Goal: Check status: Check status

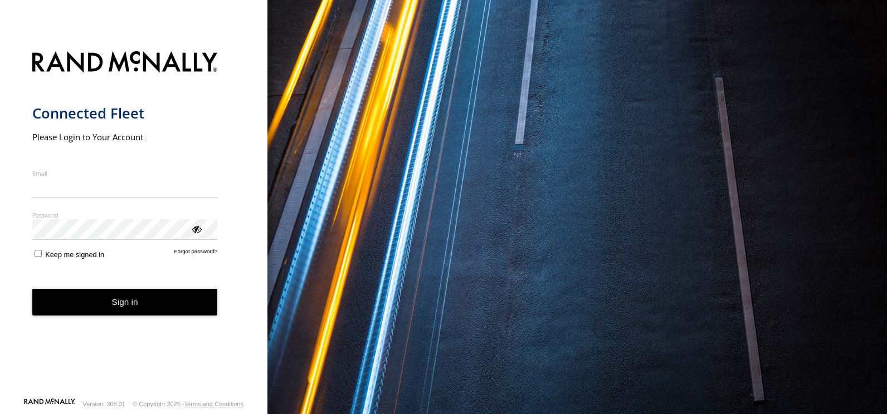
type input "**********"
click at [63, 316] on button "Sign in" at bounding box center [124, 302] width 185 height 27
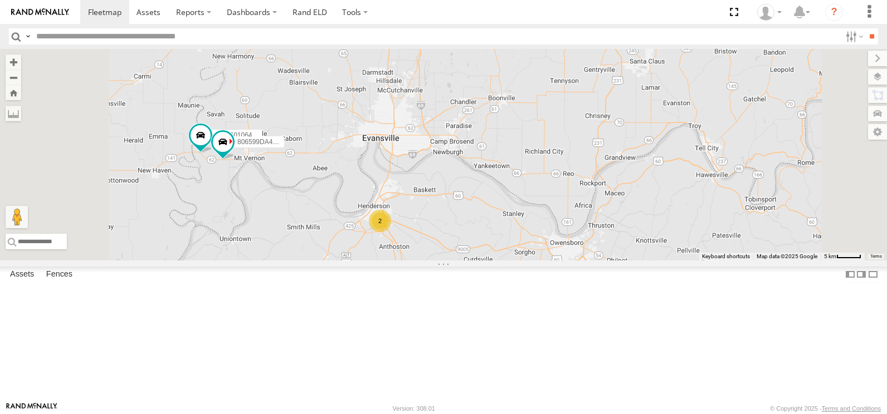
drag, startPoint x: 411, startPoint y: 239, endPoint x: 486, endPoint y: 309, distance: 102.1
click at [486, 261] on div "357660106497266 806599DA4F18 2" at bounding box center [443, 155] width 887 height 212
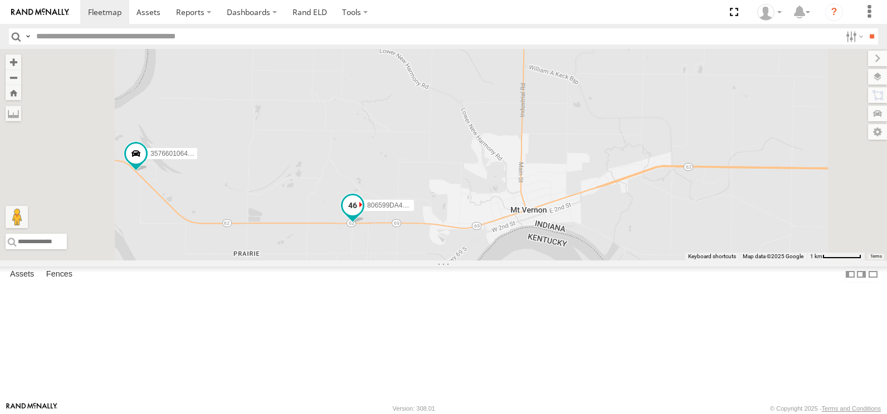
click at [363, 216] on span at bounding box center [352, 205] width 20 height 20
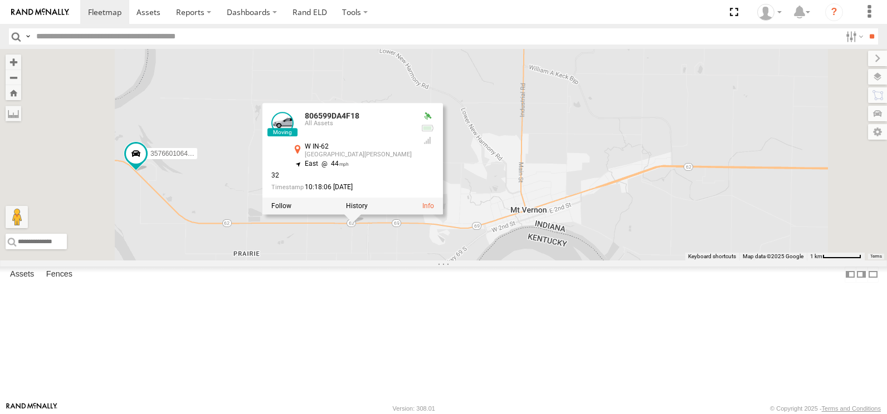
click at [443, 215] on div at bounding box center [352, 206] width 180 height 17
click at [434, 211] on link at bounding box center [428, 207] width 12 height 8
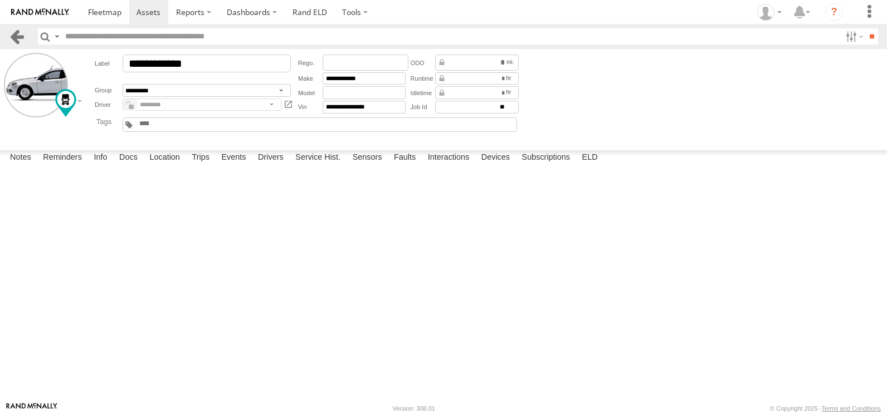
click at [16, 40] on link at bounding box center [17, 36] width 16 height 16
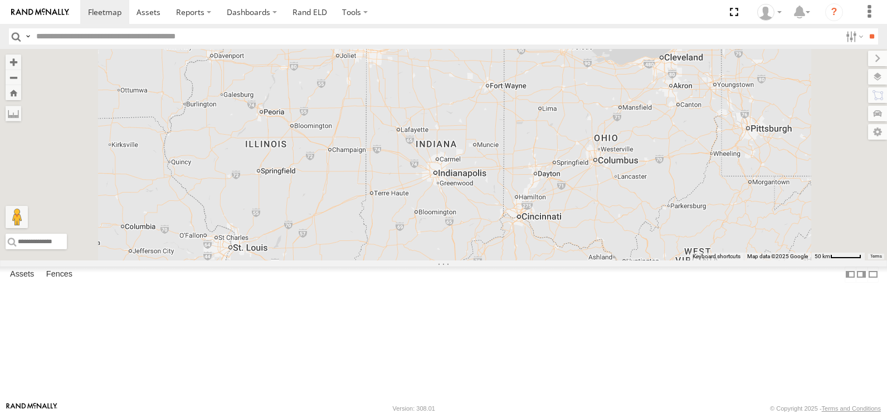
drag, startPoint x: 452, startPoint y: 270, endPoint x: 495, endPoint y: 164, distance: 114.0
click at [491, 166] on div "2 2" at bounding box center [443, 155] width 887 height 212
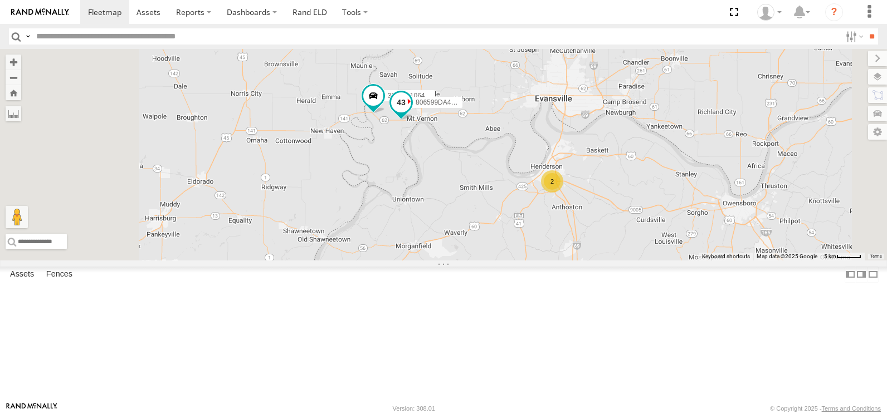
click at [411, 112] on span at bounding box center [401, 102] width 20 height 20
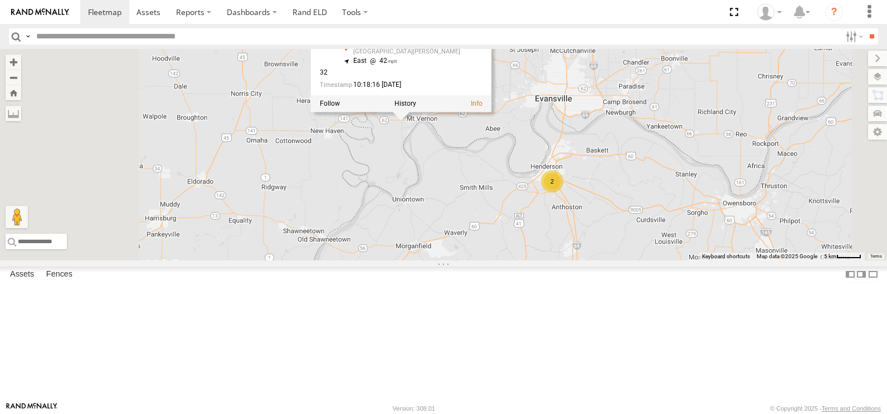
click at [491, 112] on div at bounding box center [401, 103] width 180 height 17
click at [416, 107] on label at bounding box center [405, 104] width 22 height 8
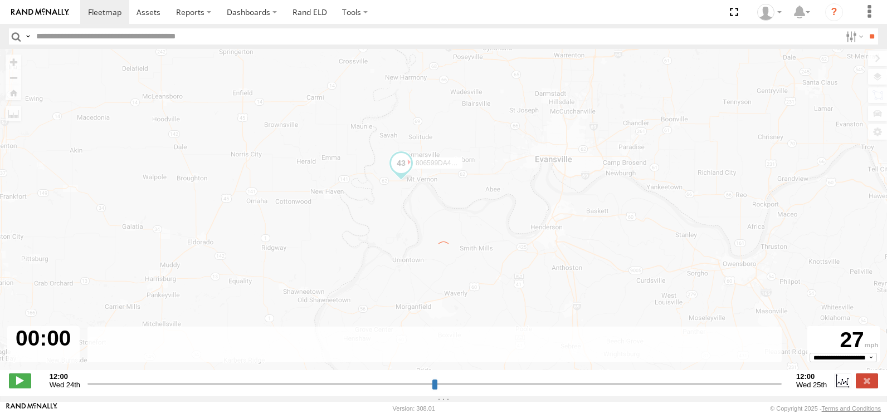
type input "**********"
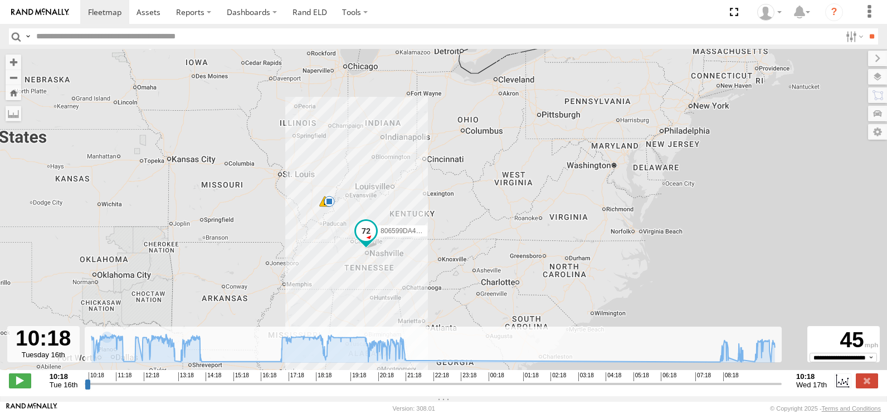
drag, startPoint x: 88, startPoint y: 393, endPoint x: 70, endPoint y: 393, distance: 17.8
click at [85, 389] on input "range" at bounding box center [433, 384] width 697 height 11
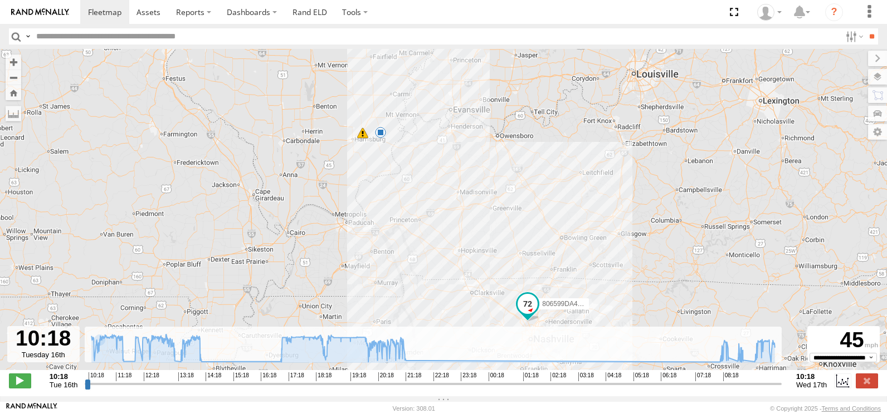
drag, startPoint x: 381, startPoint y: 248, endPoint x: 388, endPoint y: 291, distance: 43.3
click at [388, 291] on div "806599DA4F18 21:21 Tue 09:03 Wed" at bounding box center [443, 215] width 887 height 333
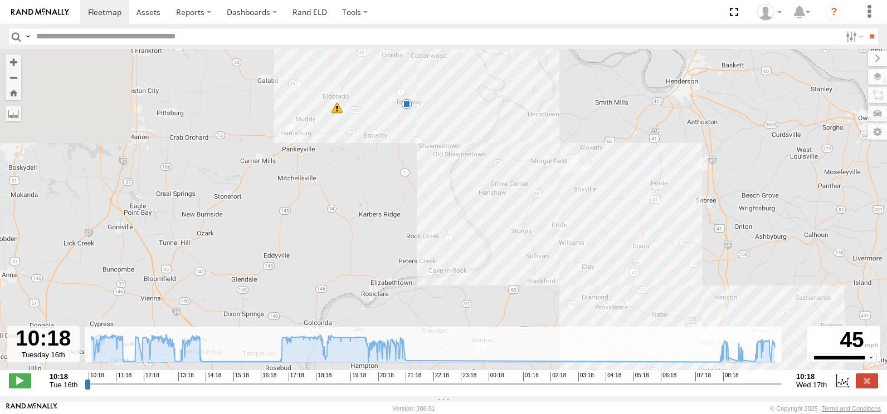
drag, startPoint x: 394, startPoint y: 129, endPoint x: 350, endPoint y: 273, distance: 150.6
click at [350, 273] on div "806599DA4F18 21:21 Tue 09:03 Wed" at bounding box center [443, 215] width 887 height 333
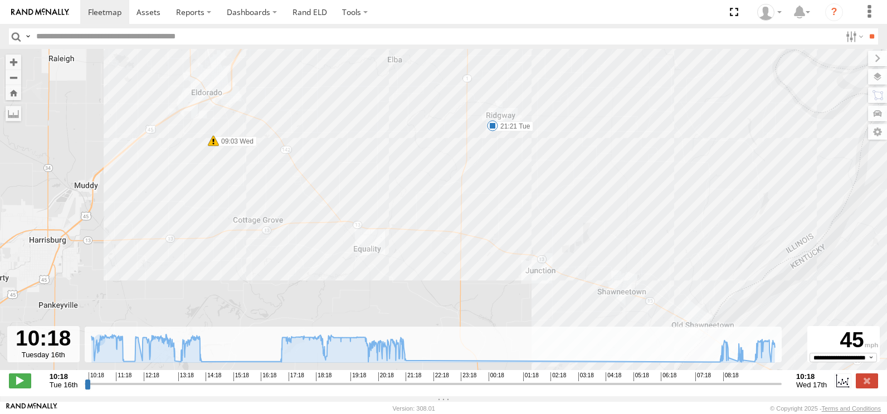
drag, startPoint x: 203, startPoint y: 173, endPoint x: 206, endPoint y: 232, distance: 59.1
click at [206, 232] on div "806599DA4F18 21:21 Tue 09:03 Wed" at bounding box center [443, 215] width 887 height 333
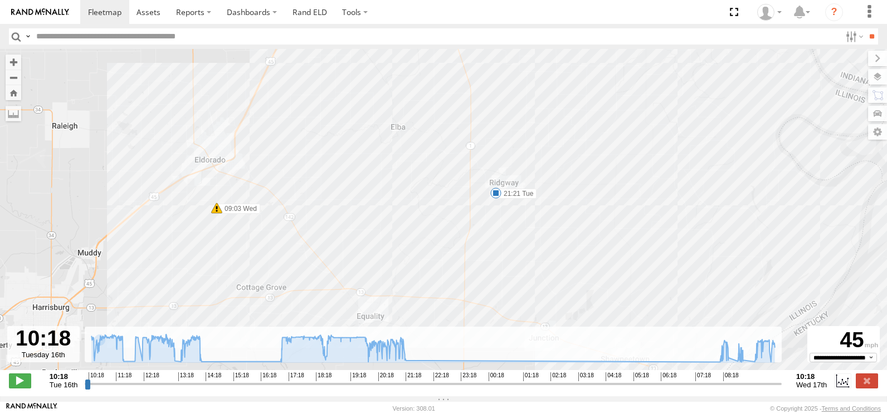
click at [220, 211] on span at bounding box center [216, 208] width 11 height 11
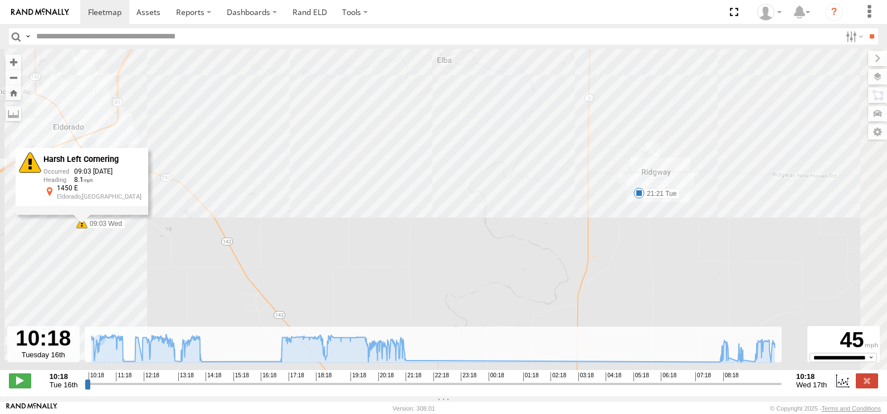
drag, startPoint x: 652, startPoint y: 248, endPoint x: 509, endPoint y: 262, distance: 143.8
click at [509, 262] on div "806599DA4F18 21:21 Tue 09:03 Wed Harsh Left Cornering 09:03 09/17/2025 8.1 1450…" at bounding box center [443, 215] width 887 height 333
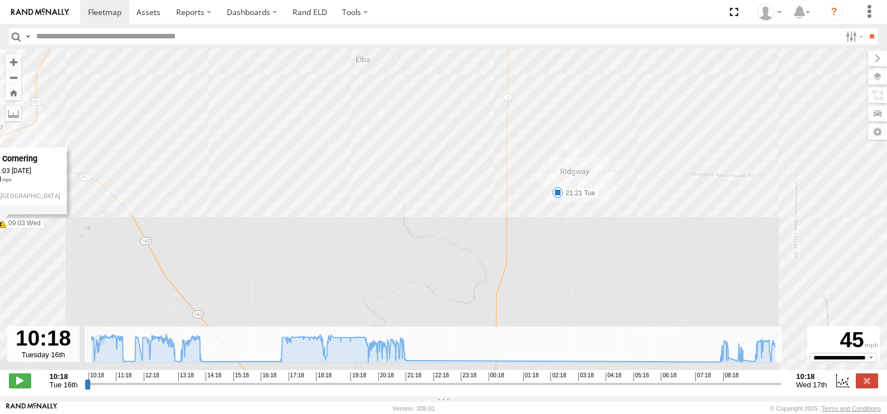
drag, startPoint x: 477, startPoint y: 259, endPoint x: 326, endPoint y: 258, distance: 150.9
click at [348, 258] on div "806599DA4F18 21:21 Tue 09:03 Wed Harsh Left Cornering 09:03 09/17/2025 8.1 1450…" at bounding box center [443, 215] width 887 height 333
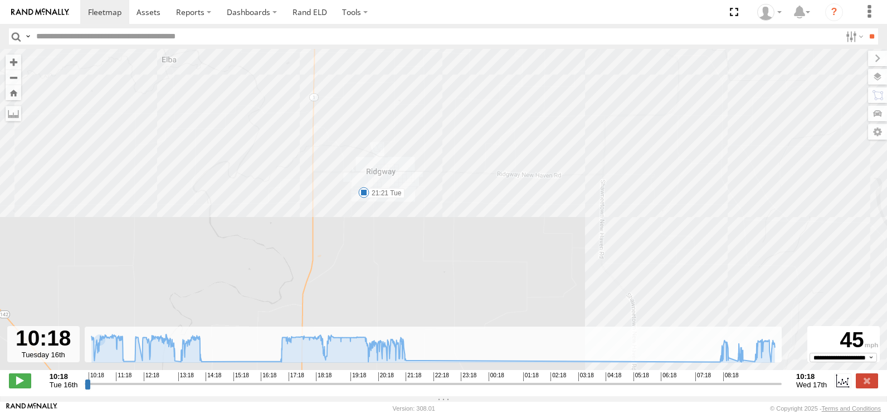
drag, startPoint x: 226, startPoint y: 261, endPoint x: 449, endPoint y: 263, distance: 223.9
click at [424, 263] on div "806599DA4F18 21:21 Tue 09:03 Wed Harsh Left Cornering 09:03 09/17/2025 8.1 1450…" at bounding box center [443, 215] width 887 height 333
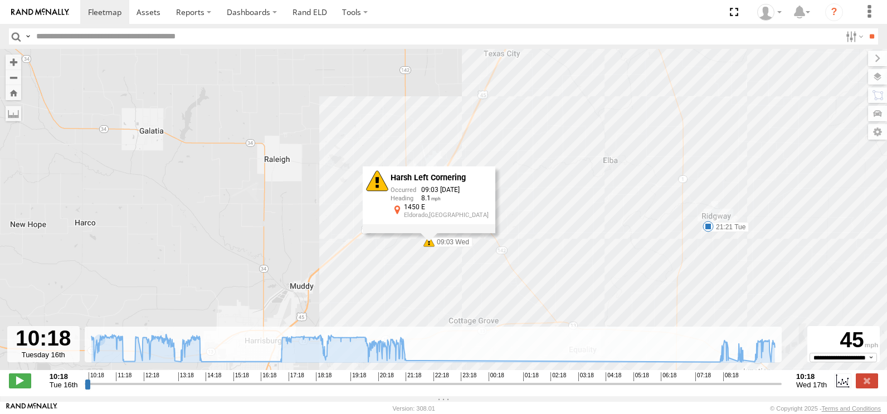
drag, startPoint x: 300, startPoint y: 248, endPoint x: 244, endPoint y: 263, distance: 57.7
click at [253, 253] on div "806599DA4F18 21:21 Tue 09:03 Wed Harsh Left Cornering 09:03 09/17/2025 8.1 1450…" at bounding box center [443, 215] width 887 height 333
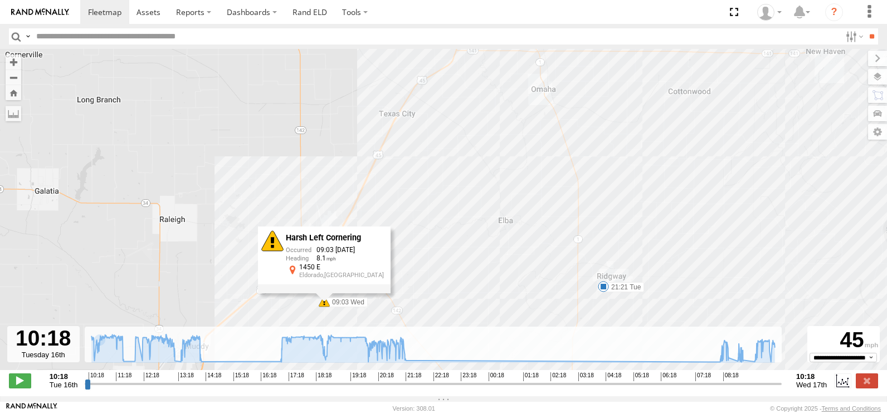
drag, startPoint x: 504, startPoint y: 143, endPoint x: 468, endPoint y: 260, distance: 121.9
click at [468, 259] on div "806599DA4F18 21:21 Tue 09:03 Wed Harsh Left Cornering 09:03 09/17/2025 8.1 1450…" at bounding box center [443, 215] width 887 height 333
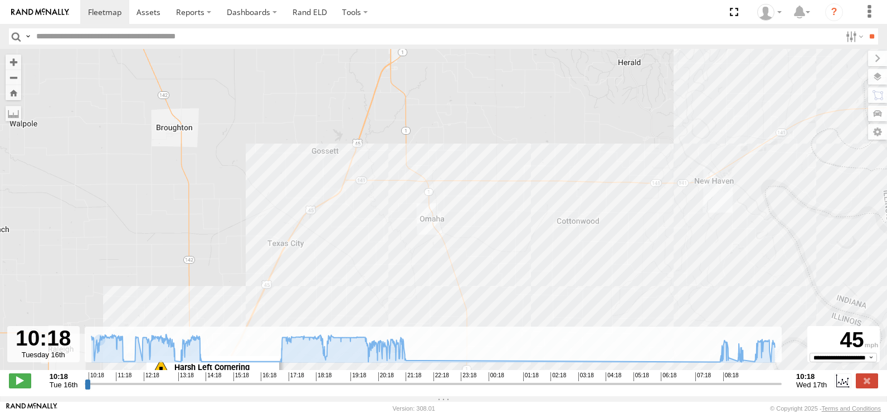
drag, startPoint x: 655, startPoint y: 226, endPoint x: 500, endPoint y: 235, distance: 155.1
click at [505, 235] on div "806599DA4F18 21:21 Tue 09:03 Wed Harsh Left Cornering 09:03 09/17/2025 8.1 1450…" at bounding box center [443, 215] width 887 height 333
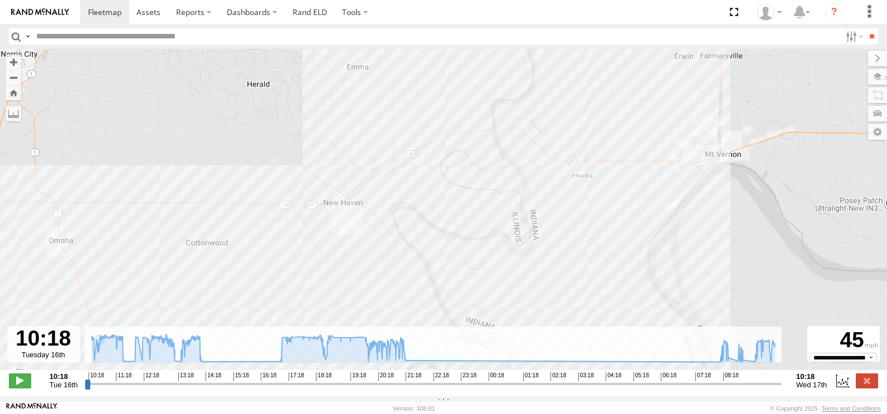
drag, startPoint x: 479, startPoint y: 235, endPoint x: 588, endPoint y: 153, distance: 136.4
click at [574, 171] on div "806599DA4F18 21:21 Tue 09:03 Wed Harsh Left Cornering 09:03 09/17/2025 8.1 1450…" at bounding box center [443, 215] width 887 height 333
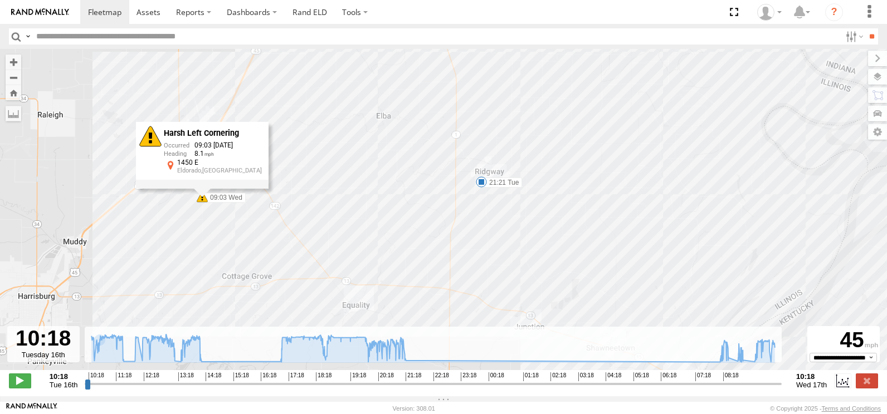
drag, startPoint x: 439, startPoint y: 269, endPoint x: 432, endPoint y: 195, distance: 73.9
click at [432, 195] on div "806599DA4F18 21:21 Tue 09:03 Wed Harsh Left Cornering 09:03 09/17/2025 8.1 1450…" at bounding box center [443, 215] width 887 height 333
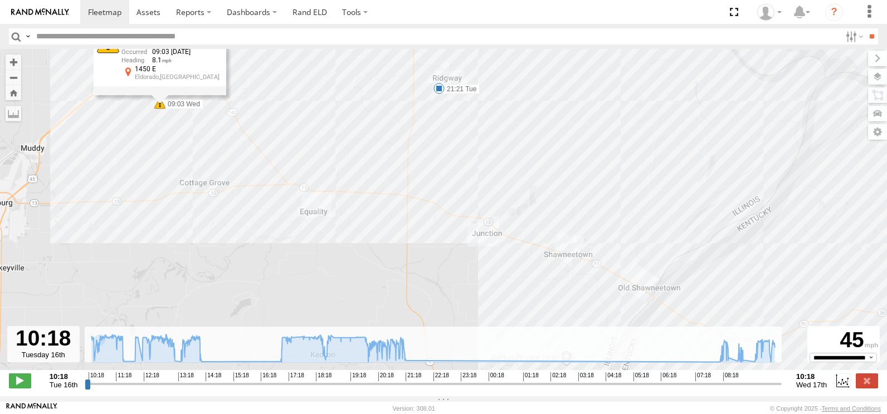
drag, startPoint x: 464, startPoint y: 238, endPoint x: 430, endPoint y: 186, distance: 62.1
click at [432, 186] on div "806599DA4F18 21:21 Tue 09:03 Wed Harsh Left Cornering 09:03 09/17/2025 8.1 1450…" at bounding box center [443, 215] width 887 height 333
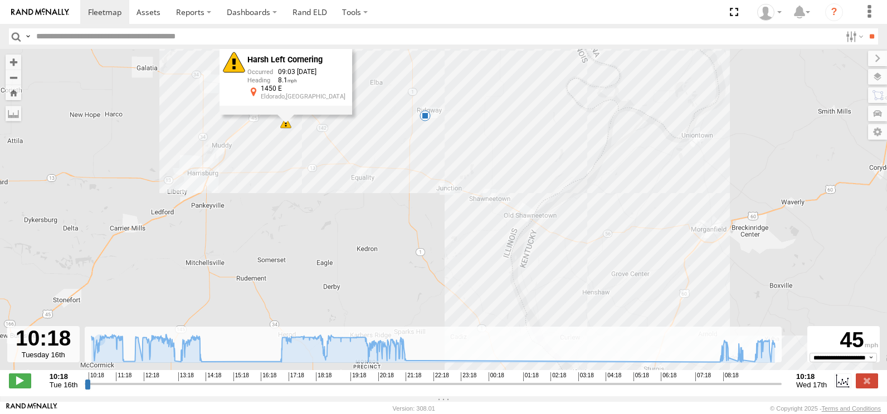
drag, startPoint x: 455, startPoint y: 251, endPoint x: 435, endPoint y: 198, distance: 56.6
click at [438, 204] on div "806599DA4F18 21:21 Tue 09:03 Wed Harsh Left Cornering 09:03 09/17/2025 8.1 1450…" at bounding box center [443, 215] width 887 height 333
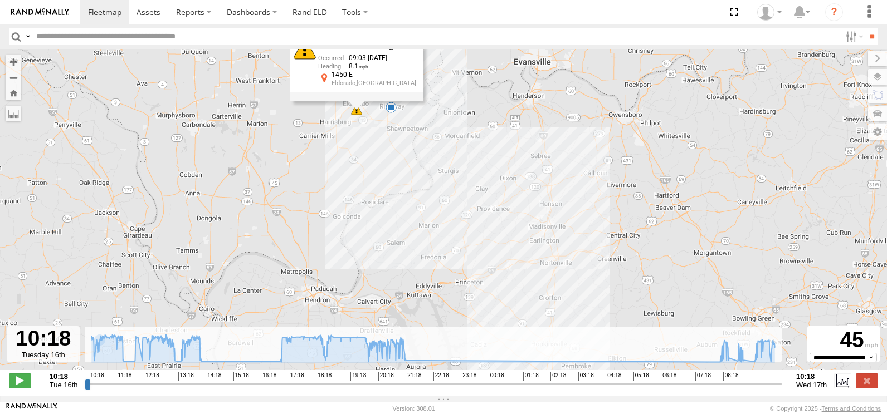
drag, startPoint x: 438, startPoint y: 282, endPoint x: 398, endPoint y: 216, distance: 77.6
click at [402, 222] on div "806599DA4F18 21:21 Tue 09:03 Wed Harsh Left Cornering 09:03 09/17/2025 8.1 1450…" at bounding box center [443, 215] width 887 height 333
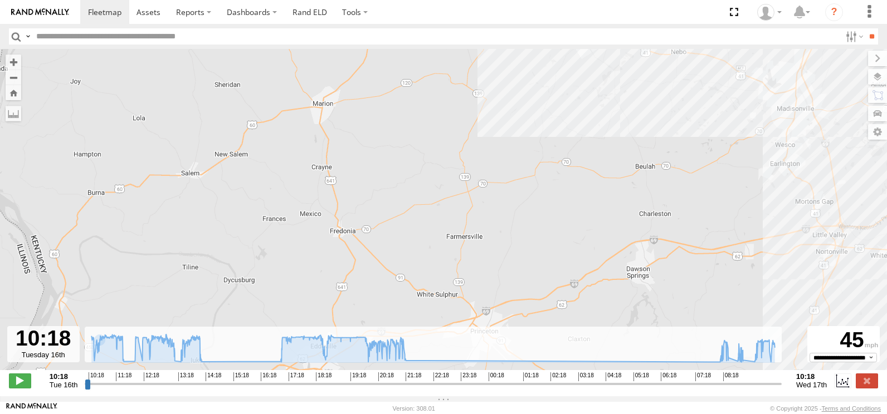
drag, startPoint x: 361, startPoint y: 158, endPoint x: 397, endPoint y: 300, distance: 146.4
click at [394, 278] on div "806599DA4F18 21:21 Tue 09:03 Wed Harsh Left Cornering 09:03 09/17/2025 8.1 1450…" at bounding box center [443, 215] width 887 height 333
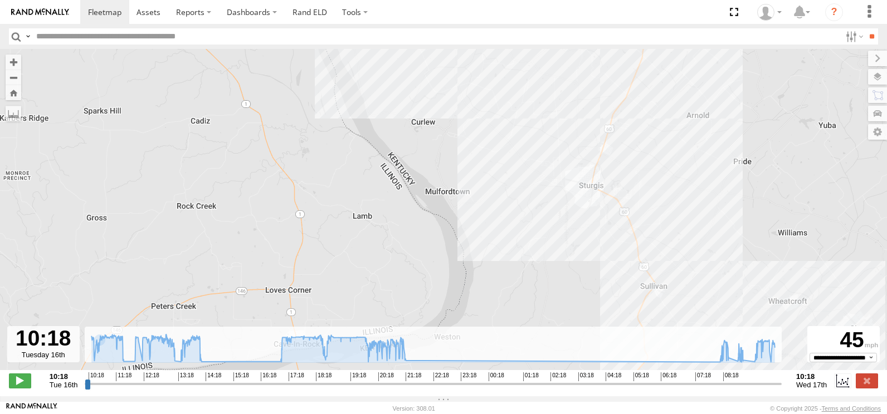
drag, startPoint x: 373, startPoint y: 177, endPoint x: 375, endPoint y: 282, distance: 105.3
click at [375, 276] on div "806599DA4F18 21:21 Tue 09:03 Wed Harsh Left Cornering 09:03 09/17/2025 8.1 1450…" at bounding box center [443, 215] width 887 height 333
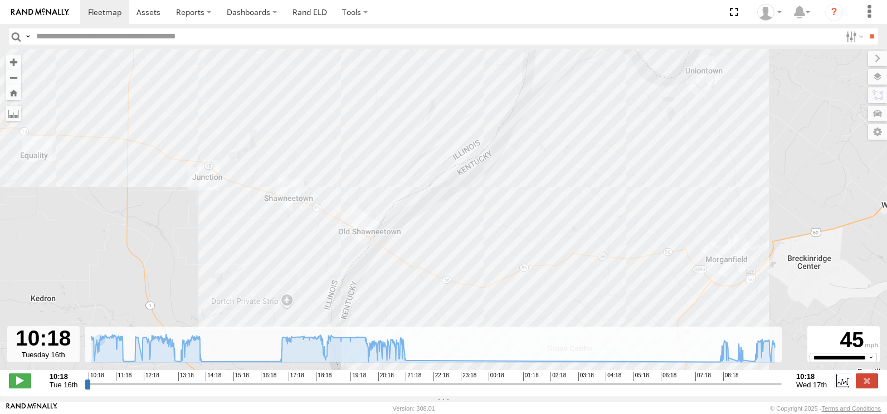
drag, startPoint x: 312, startPoint y: 235, endPoint x: 324, endPoint y: 273, distance: 40.3
click at [324, 273] on div "806599DA4F18 21:21 Tue 09:03 Wed Harsh Left Cornering 09:03 09/17/2025 8.1 1450…" at bounding box center [443, 215] width 887 height 333
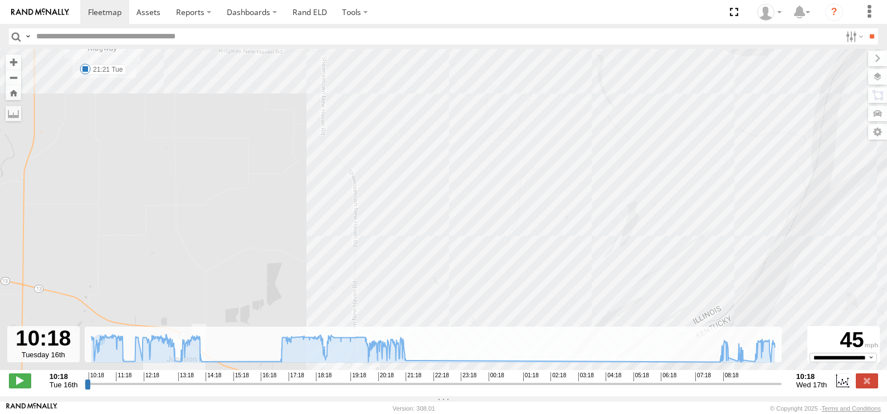
drag, startPoint x: 211, startPoint y: 164, endPoint x: 273, endPoint y: 253, distance: 109.5
click at [265, 239] on div "806599DA4F18 21:21 Tue 09:03 Wed Harsh Left Cornering 09:03 09/17/2025 8.1 1450…" at bounding box center [443, 215] width 887 height 333
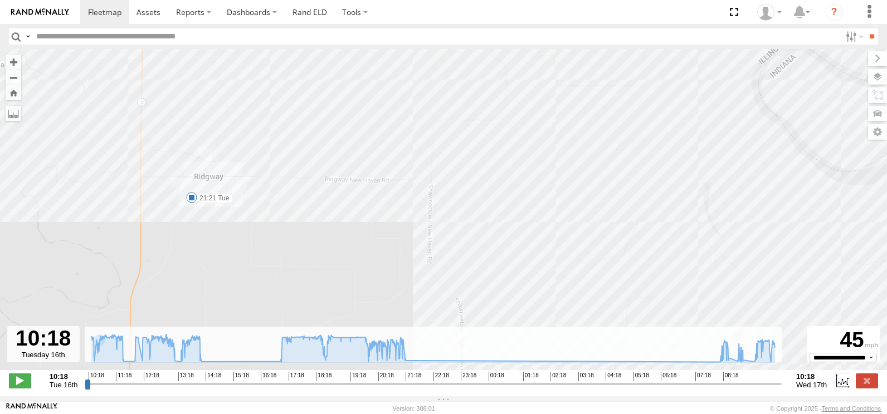
click at [193, 201] on span at bounding box center [191, 197] width 11 height 11
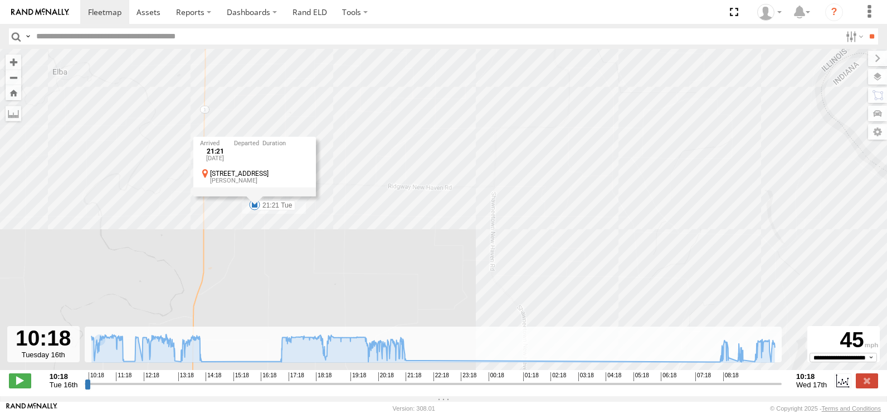
drag, startPoint x: 207, startPoint y: 241, endPoint x: 272, endPoint y: 248, distance: 65.0
click at [272, 248] on div "806599DA4F18 21:21 Tue 09:03 Wed 21:21 Tue 16th Sep 609 S 3rd St Ridgway" at bounding box center [443, 215] width 887 height 333
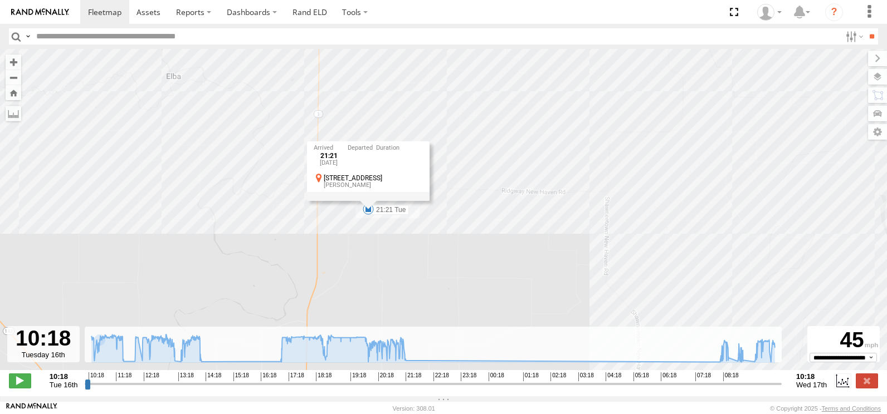
drag, startPoint x: 185, startPoint y: 248, endPoint x: 445, endPoint y: 240, distance: 260.2
click at [445, 240] on div "806599DA4F18 21:21 Tue 09:03 Wed 21:21 Tue 16th Sep 609 S 3rd St Ridgway" at bounding box center [443, 215] width 887 height 333
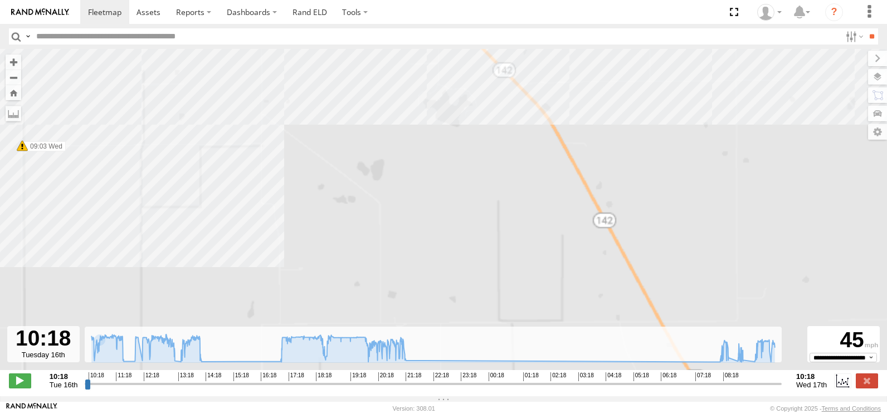
drag, startPoint x: 251, startPoint y: 151, endPoint x: 280, endPoint y: 240, distance: 93.9
click at [280, 238] on div "806599DA4F18 21:21 Tue 09:03 Wed 21:21 Tue 16th Sep 609 S 3rd St Ridgway" at bounding box center [443, 215] width 887 height 333
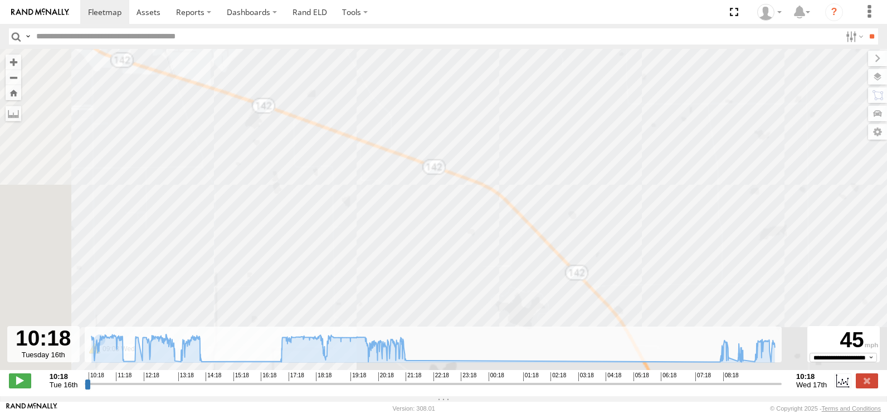
drag, startPoint x: 268, startPoint y: 205, endPoint x: 330, endPoint y: 303, distance: 115.6
click at [326, 299] on div "806599DA4F18 21:21 Tue 09:03 Wed 21:21 Tue 16th Sep 609 S 3rd St Ridgway" at bounding box center [443, 215] width 887 height 333
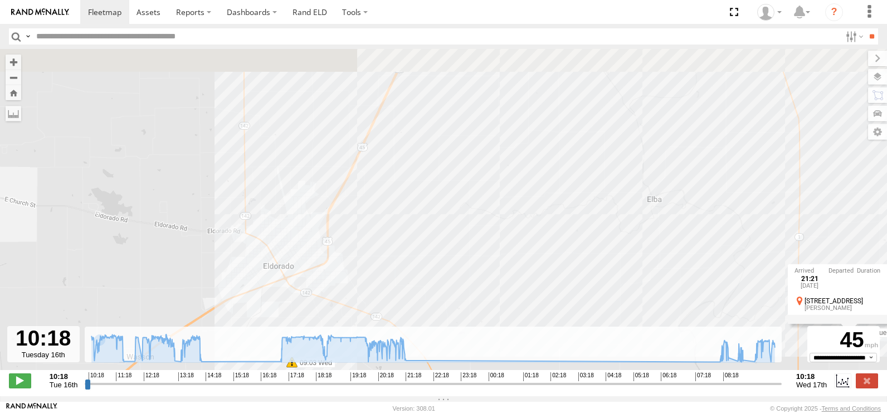
drag, startPoint x: 418, startPoint y: 242, endPoint x: 419, endPoint y: 289, distance: 46.8
click at [420, 289] on div "806599DA4F18 21:21 Tue 09:03 Wed 21:21 Tue 16th Sep 609 S 3rd St Ridgway" at bounding box center [443, 215] width 887 height 333
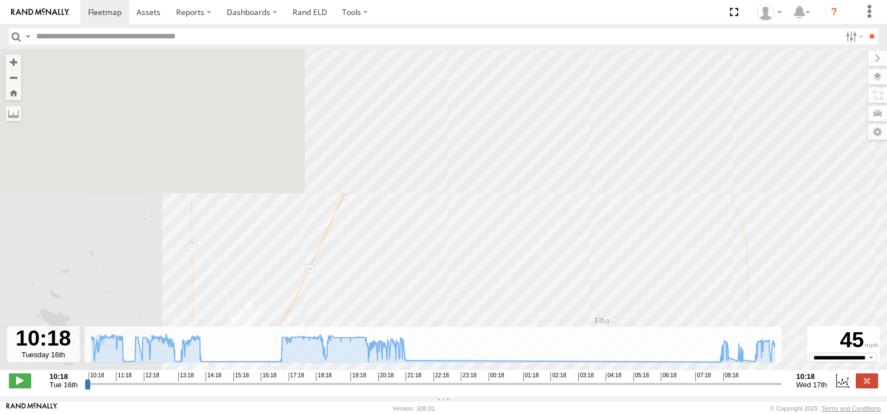
drag, startPoint x: 534, startPoint y: 189, endPoint x: 475, endPoint y: 214, distance: 63.8
click at [475, 214] on div "806599DA4F18 21:21 Tue 09:03 Wed 21:21 Tue 16th Sep 609 S 3rd St Ridgway" at bounding box center [443, 215] width 887 height 333
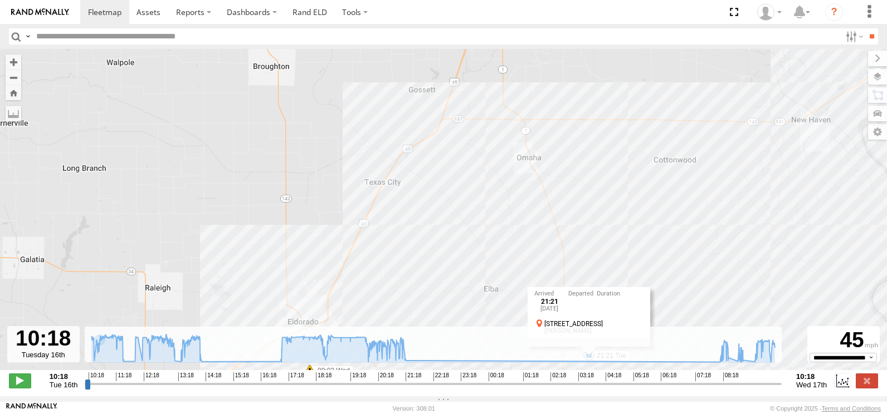
drag, startPoint x: 469, startPoint y: 248, endPoint x: 469, endPoint y: 156, distance: 91.9
click at [469, 158] on div "806599DA4F18 21:21 Tue 09:03 Wed 21:21 Tue 16th Sep 609 S 3rd St Ridgway" at bounding box center [443, 215] width 887 height 333
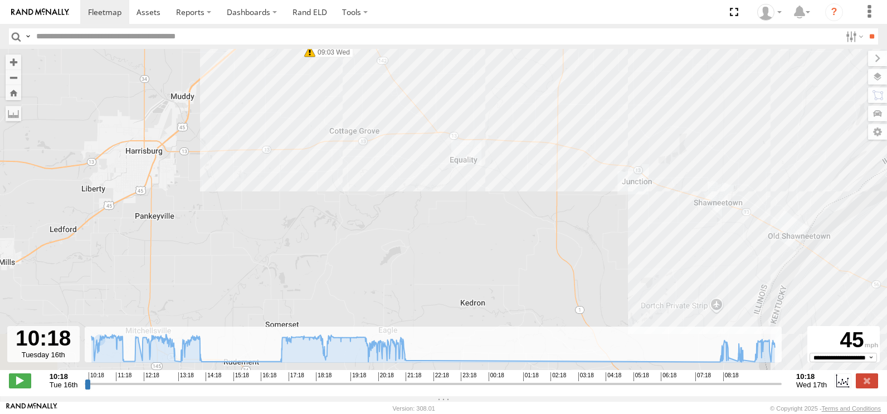
drag, startPoint x: 574, startPoint y: 221, endPoint x: 433, endPoint y: 221, distance: 141.5
click at [433, 221] on div "806599DA4F18 21:21 Tue 09:03 Wed 21:21 Tue 16th Sep 609 S 3rd St Ridgway" at bounding box center [443, 215] width 887 height 333
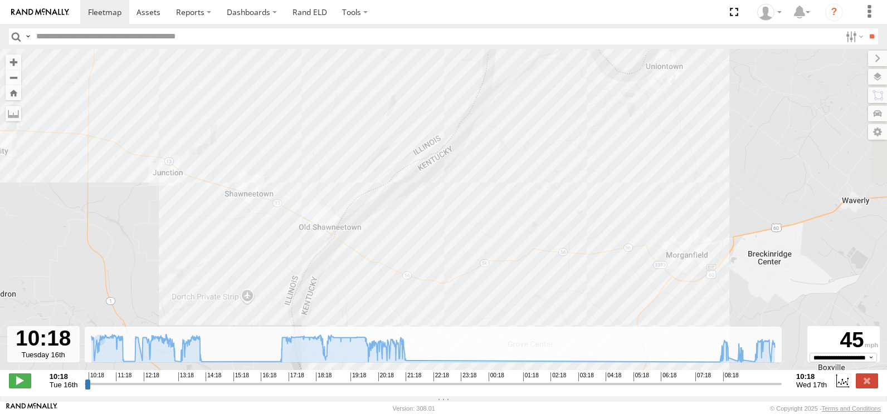
drag, startPoint x: 461, startPoint y: 236, endPoint x: 442, endPoint y: 118, distance: 120.2
click at [447, 134] on div "806599DA4F18 21:21 Tue 09:03 Wed 21:21 Tue 16th Sep 609 S 3rd St Ridgway" at bounding box center [443, 215] width 887 height 333
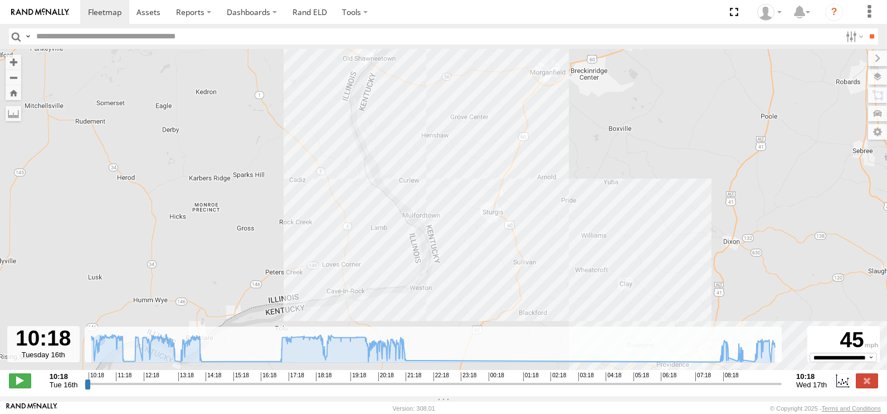
drag, startPoint x: 581, startPoint y: 195, endPoint x: 437, endPoint y: 167, distance: 147.6
click at [462, 171] on div "806599DA4F18 21:21 Tue 09:03 Wed 21:21 Tue 16th Sep 609 S 3rd St Ridgway" at bounding box center [443, 215] width 887 height 333
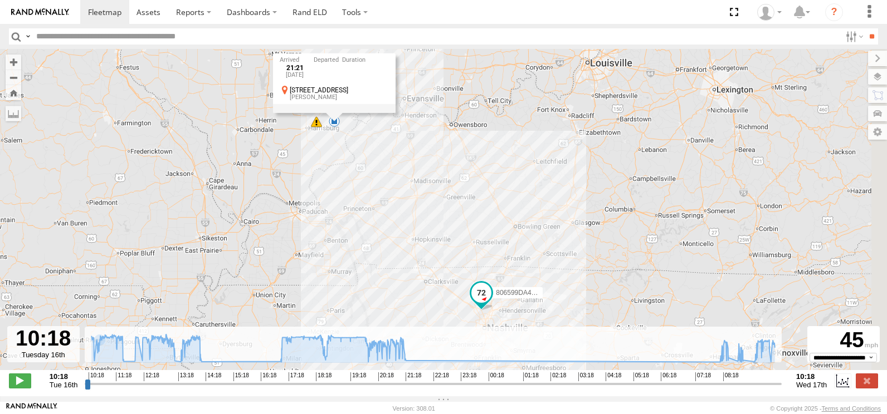
drag, startPoint x: 561, startPoint y: 231, endPoint x: 495, endPoint y: 155, distance: 100.3
click at [496, 156] on div "806599DA4F18 21:21 Tue 09:03 Wed 21:21 Tue 16th Sep 609 S 3rd St Ridgway" at bounding box center [443, 215] width 887 height 333
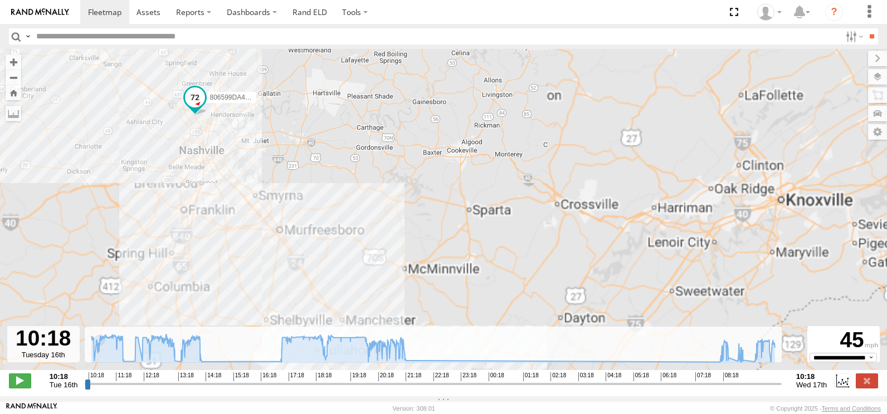
drag, startPoint x: 309, startPoint y: 115, endPoint x: 431, endPoint y: 227, distance: 165.9
click at [431, 227] on div "806599DA4F18 21:21 Tue 09:03 Wed 21:21 Tue 16th Sep 609 S 3rd St Ridgway" at bounding box center [443, 215] width 887 height 333
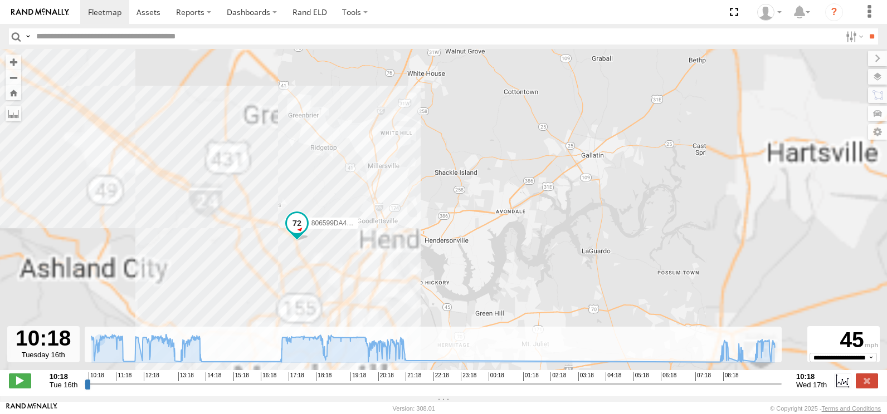
drag
click at [447, 207] on div "806599DA4F18 21:21 Tue 09:03 Wed 21:21 Tue 16th Sep 609 S 3rd St Ridgway" at bounding box center [443, 215] width 887 height 333
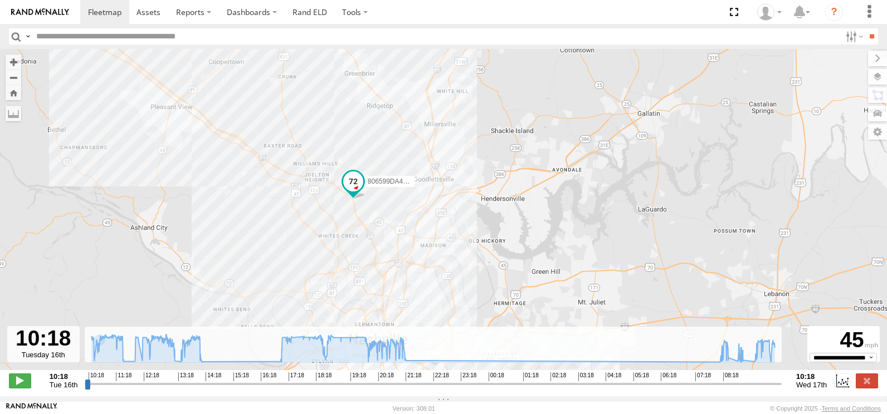
click at [353, 184] on span at bounding box center [353, 182] width 20 height 20
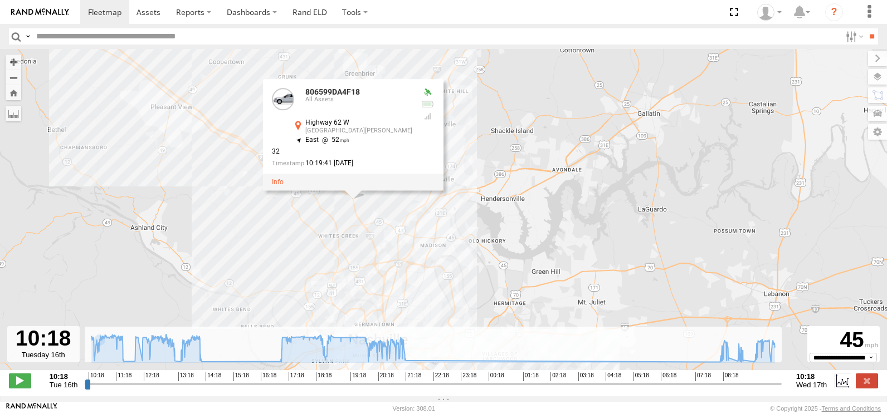
click at [462, 243] on div "806599DA4F18 21:21 Tue 09:03 Wed 806599DA4F18 All Assets Highway 62 W Mt Vernon…" at bounding box center [443, 215] width 887 height 333
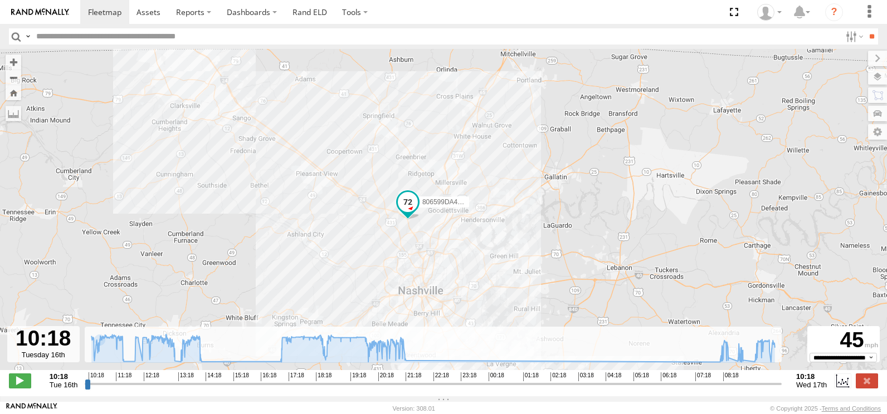
drag, startPoint x: 488, startPoint y: 270, endPoint x: 442, endPoint y: 153, distance: 126.0
click at [446, 163] on div "806599DA4F18 21:21 Tue 09:03 Wed" at bounding box center [443, 215] width 887 height 333
